Goal: Obtain resource: Obtain resource

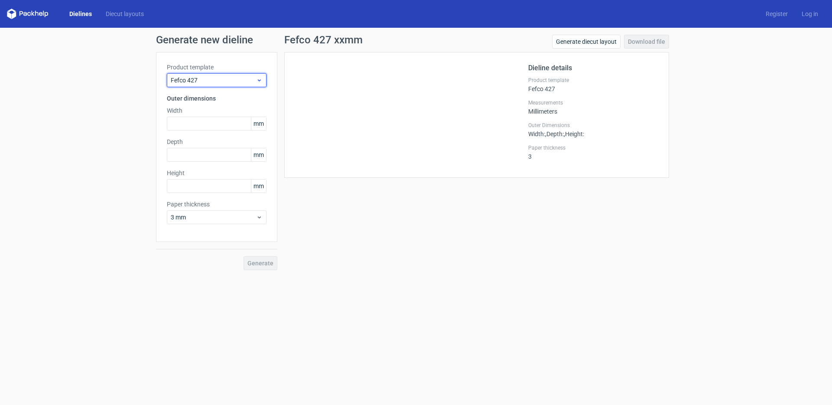
click at [223, 83] on span "Fefco 427" at bounding box center [213, 80] width 85 height 9
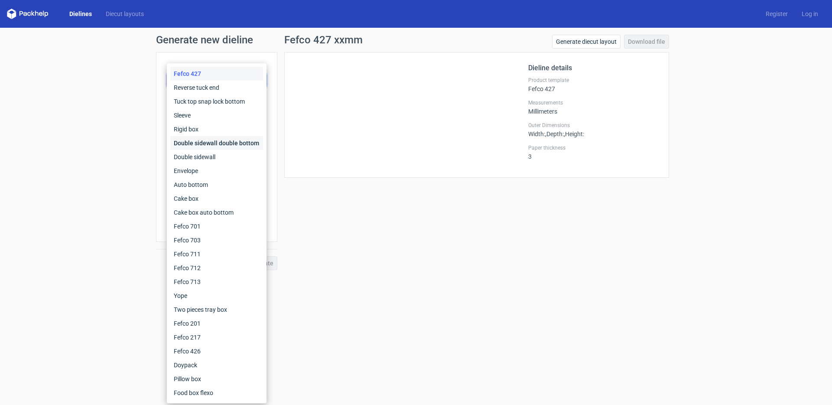
click at [196, 148] on div "Double sidewall double bottom" at bounding box center [216, 143] width 93 height 14
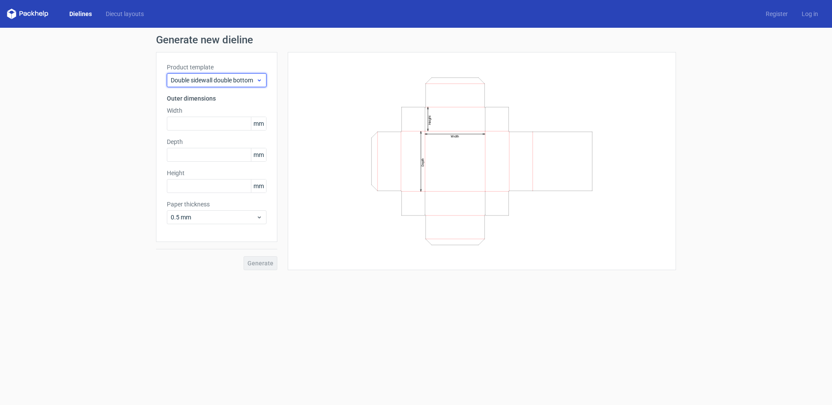
click at [217, 78] on span "Double sidewall double bottom" at bounding box center [213, 80] width 85 height 9
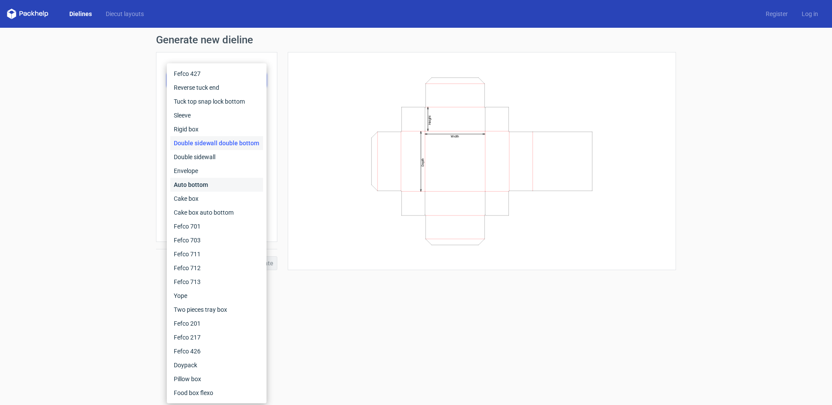
click at [201, 188] on div "Auto bottom" at bounding box center [216, 185] width 93 height 14
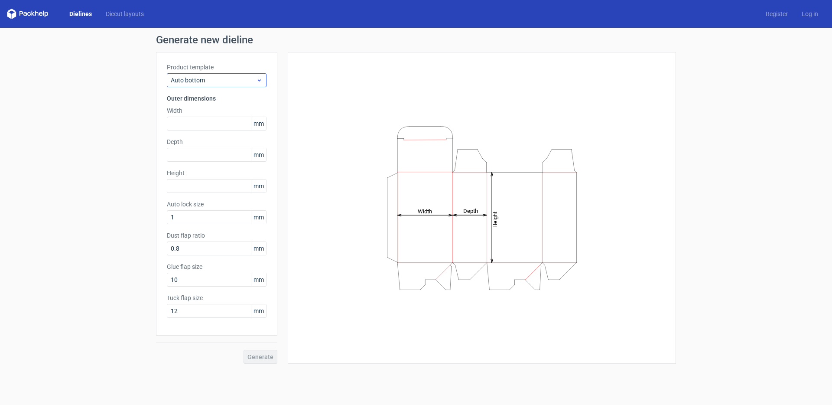
click at [217, 74] on div "Product template Auto bottom" at bounding box center [217, 75] width 100 height 24
click at [217, 75] on div "Auto bottom" at bounding box center [217, 80] width 100 height 14
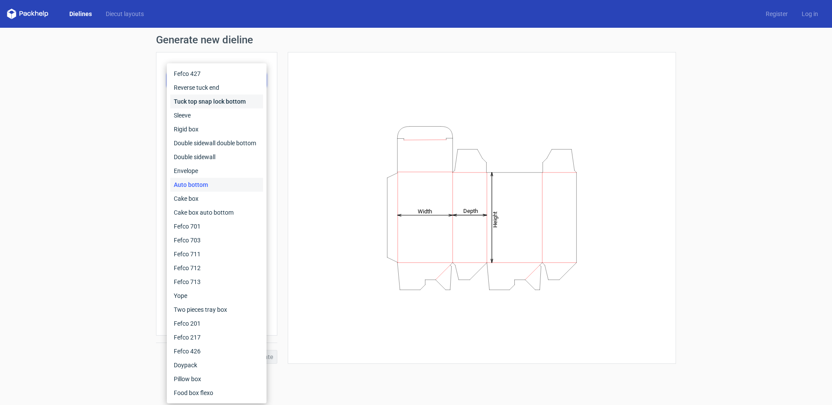
click at [222, 105] on div "Tuck top snap lock bottom" at bounding box center [216, 101] width 93 height 14
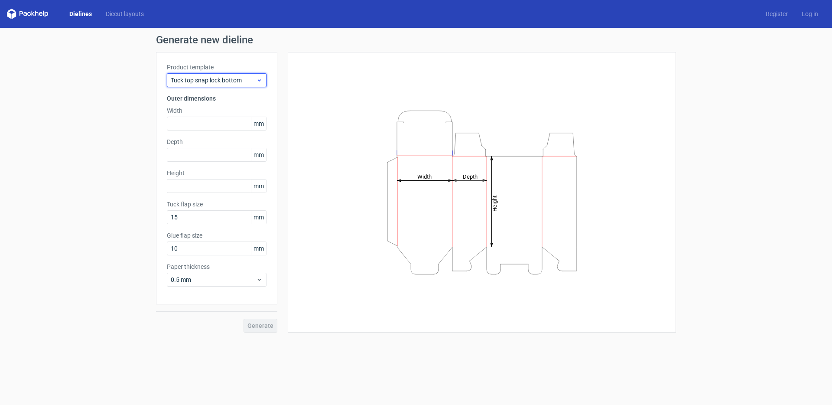
click at [237, 84] on div "Tuck top snap lock bottom" at bounding box center [217, 80] width 100 height 14
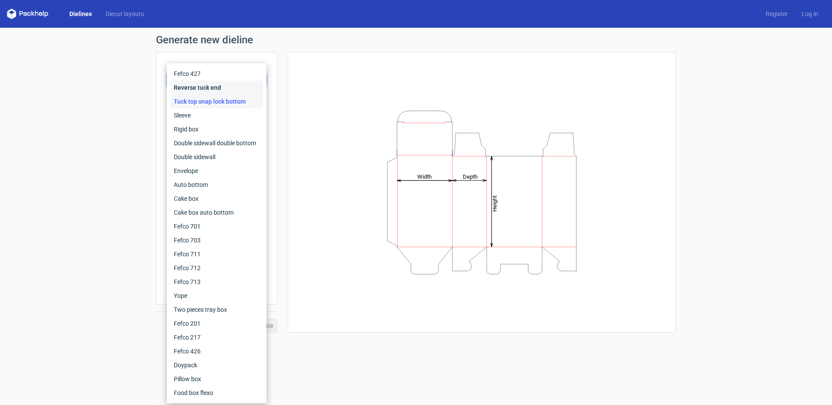
click at [210, 89] on div "Reverse tuck end" at bounding box center [216, 88] width 93 height 14
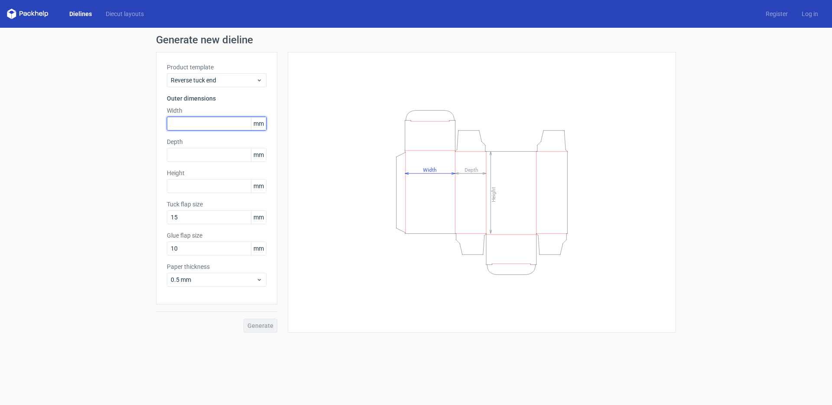
drag, startPoint x: 198, startPoint y: 121, endPoint x: 187, endPoint y: 133, distance: 16.3
click at [198, 121] on input "text" at bounding box center [217, 124] width 100 height 14
drag, startPoint x: 203, startPoint y: 134, endPoint x: 202, endPoint y: 126, distance: 7.4
click at [203, 134] on div "Product template Reverse tuck end Outer dimensions Width 387 mm Depth mm Height…" at bounding box center [216, 178] width 121 height 252
click at [202, 123] on input "387" at bounding box center [217, 124] width 100 height 14
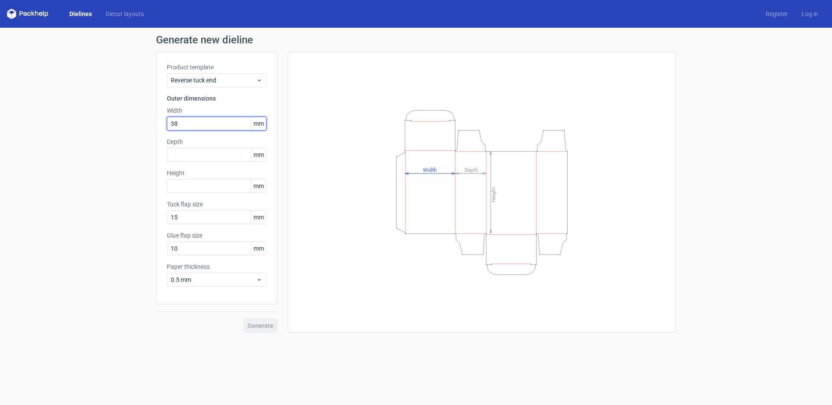
type input "38"
type input "45"
type input "135"
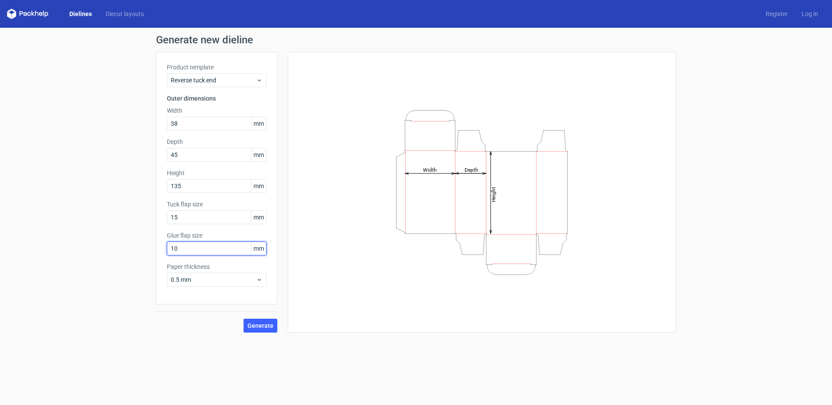
click at [185, 251] on input "10" at bounding box center [217, 248] width 100 height 14
type input "13"
click at [192, 278] on span "0.5 mm" at bounding box center [213, 279] width 85 height 9
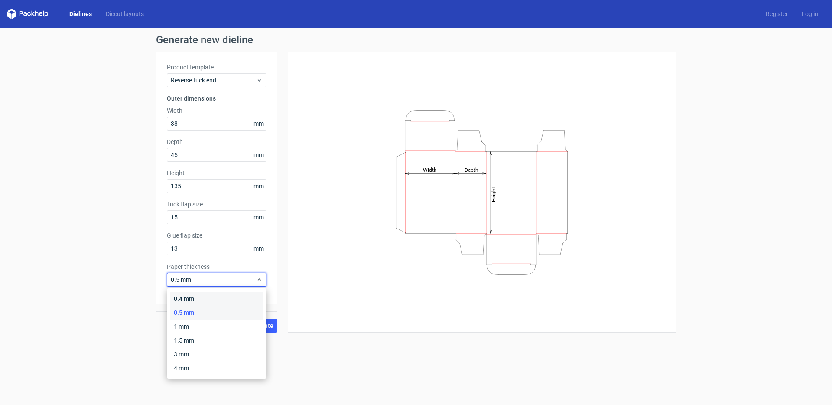
click at [188, 295] on div "0.4 mm" at bounding box center [216, 298] width 93 height 14
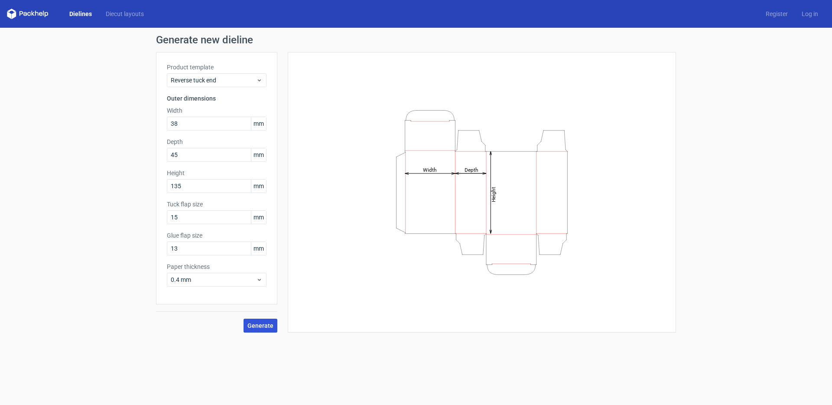
click at [268, 325] on span "Generate" at bounding box center [260, 325] width 26 height 6
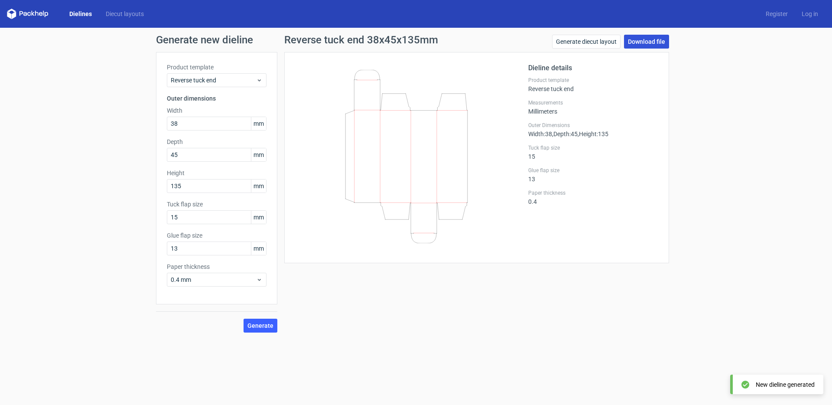
click at [654, 38] on link "Download file" at bounding box center [646, 42] width 45 height 14
click at [209, 74] on div "Reverse tuck end" at bounding box center [217, 80] width 100 height 14
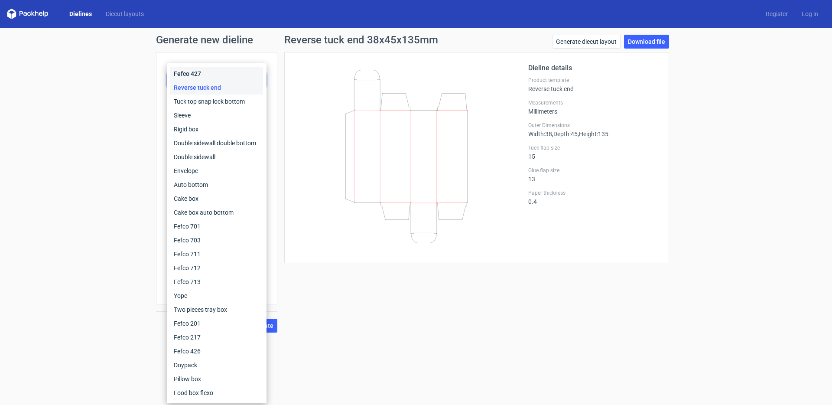
click at [185, 74] on div "Fefco 427" at bounding box center [216, 74] width 93 height 14
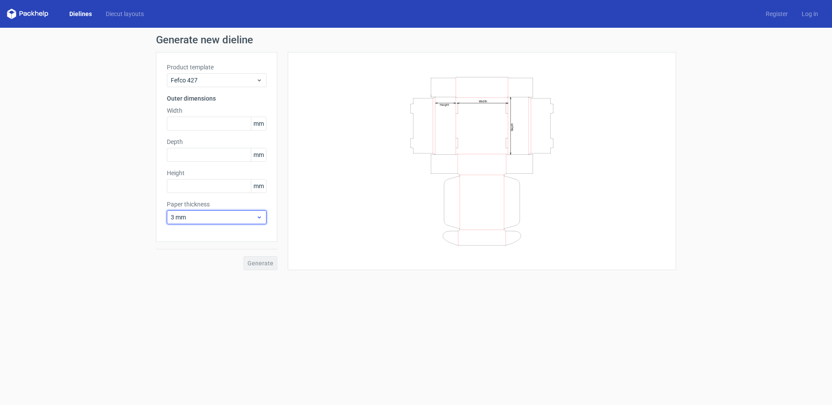
drag, startPoint x: 214, startPoint y: 217, endPoint x: 205, endPoint y: 221, distance: 9.3
click at [214, 217] on span "3 mm" at bounding box center [213, 217] width 85 height 9
click at [193, 249] on div "0.5 mm" at bounding box center [216, 250] width 93 height 14
click at [199, 215] on span "0.5 mm" at bounding box center [213, 217] width 85 height 9
click at [191, 265] on div "1 mm" at bounding box center [216, 264] width 93 height 14
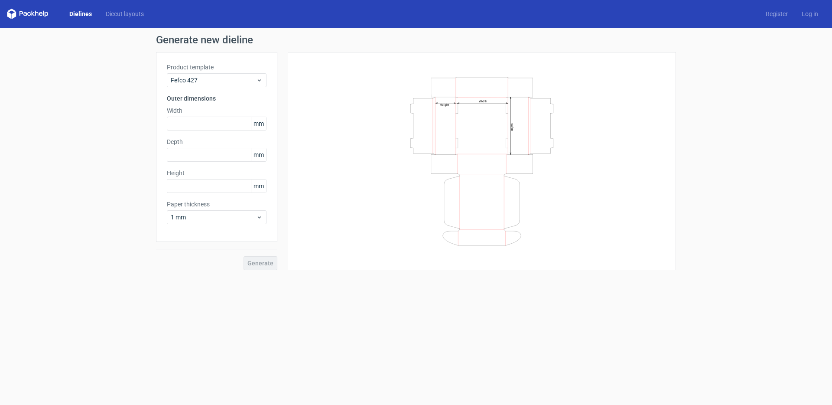
click at [188, 276] on div "Generate new dieline Product template Fefco 427 Outer dimensions Width mm Depth…" at bounding box center [416, 152] width 832 height 249
click at [229, 65] on label "Product template" at bounding box center [217, 67] width 100 height 9
click at [228, 74] on div "Fefco 427" at bounding box center [217, 80] width 100 height 14
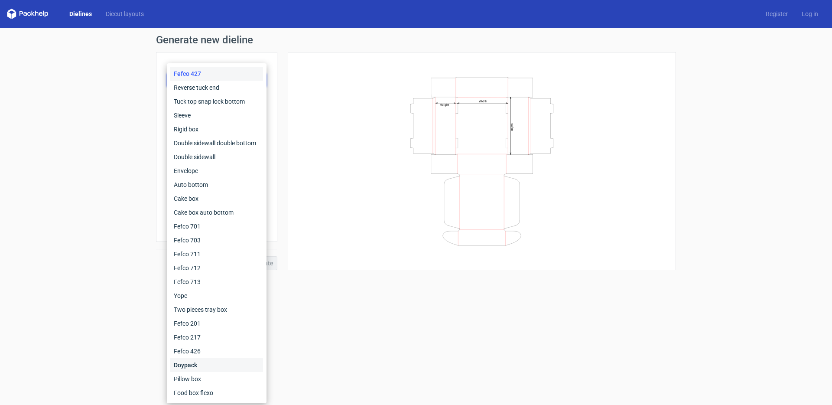
click at [200, 365] on div "Doypack" at bounding box center [216, 365] width 93 height 14
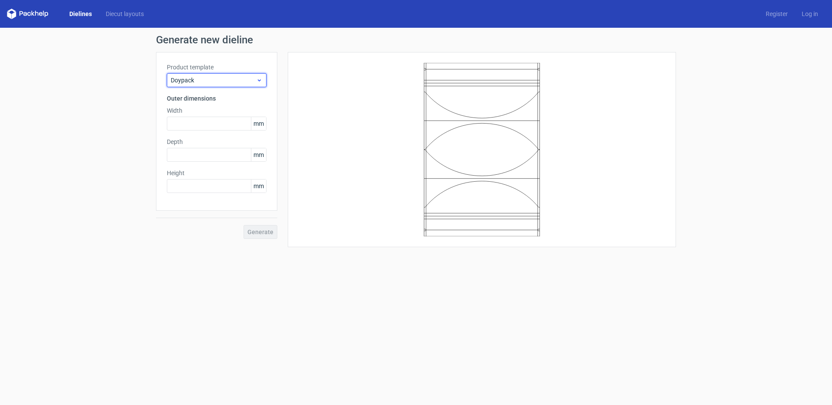
click at [236, 80] on span "Doypack" at bounding box center [213, 80] width 85 height 9
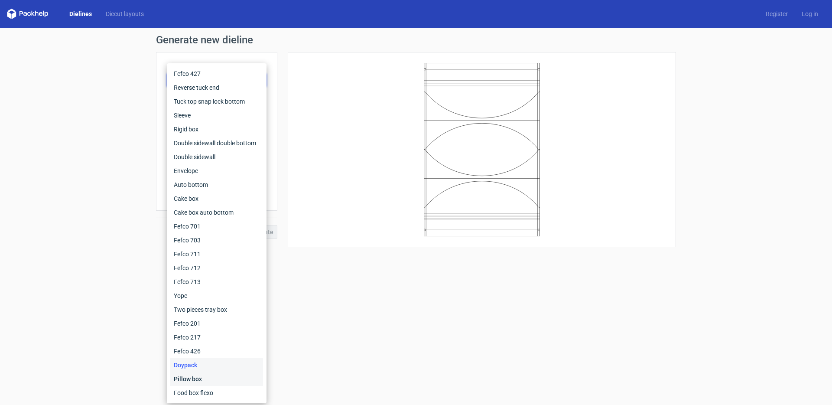
click at [214, 376] on div "Pillow box" at bounding box center [216, 379] width 93 height 14
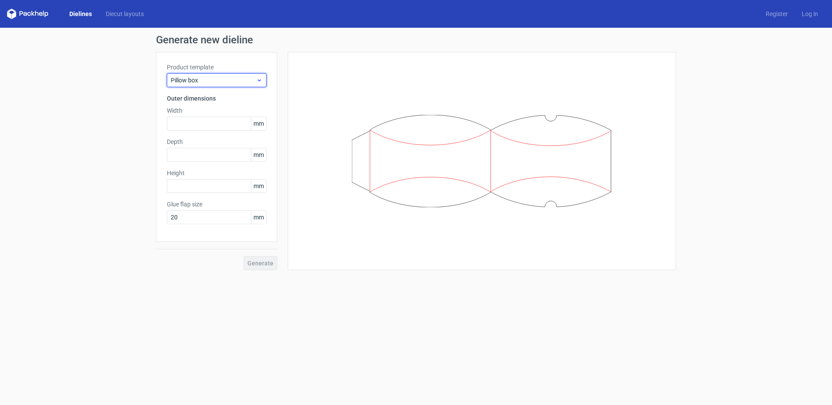
click at [221, 78] on span "Pillow box" at bounding box center [213, 80] width 85 height 9
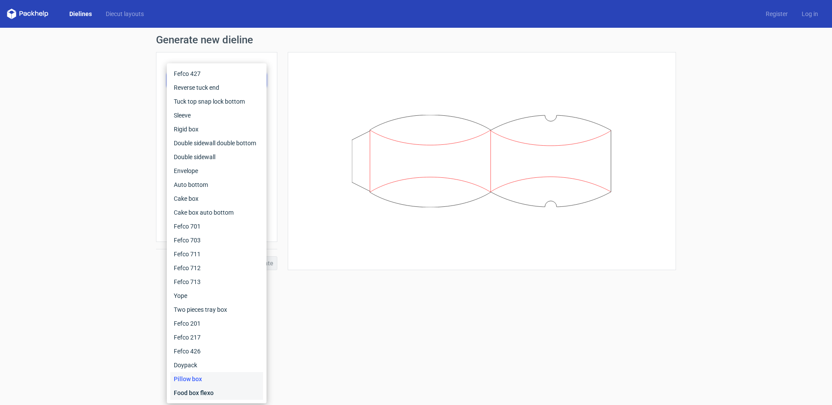
click at [198, 392] on div "Food box flexo" at bounding box center [216, 392] width 93 height 14
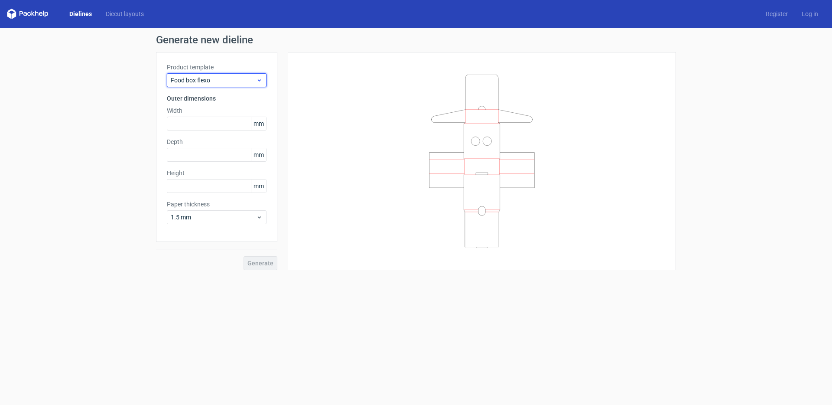
click at [233, 78] on span "Food box flexo" at bounding box center [213, 80] width 85 height 9
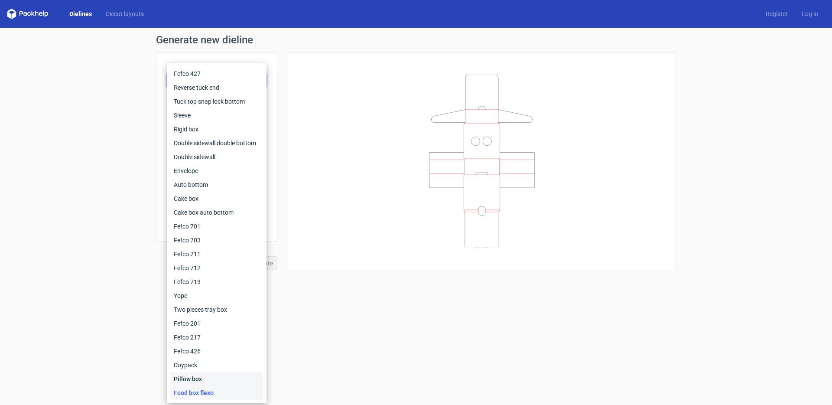
click at [205, 382] on div "Pillow box" at bounding box center [216, 379] width 93 height 14
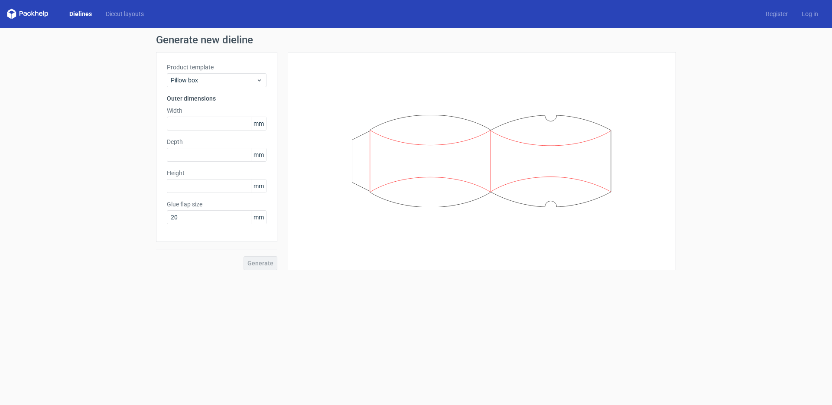
click at [215, 67] on label "Product template" at bounding box center [217, 67] width 100 height 9
click at [215, 71] on label "Product template" at bounding box center [217, 67] width 100 height 9
click at [216, 74] on div "Pillow box" at bounding box center [217, 80] width 100 height 14
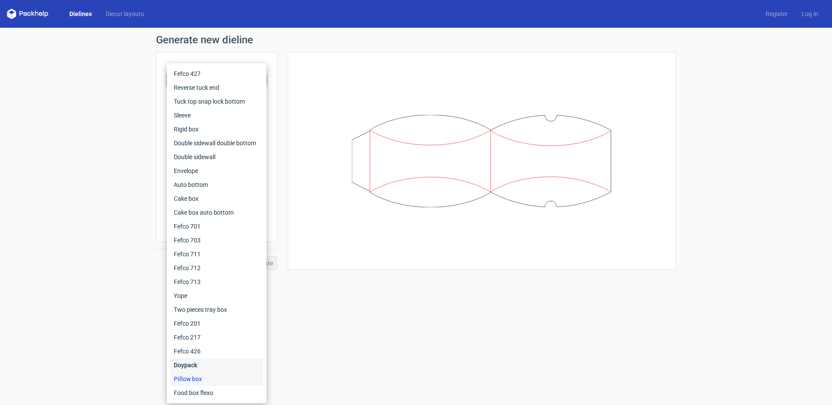
click at [201, 364] on div "Doypack" at bounding box center [216, 365] width 93 height 14
